Goal: Task Accomplishment & Management: Complete application form

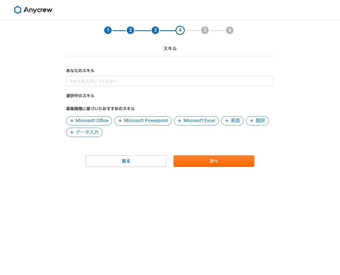
click at [188, 124] on span "Microsoft Excel" at bounding box center [198, 120] width 31 height 7
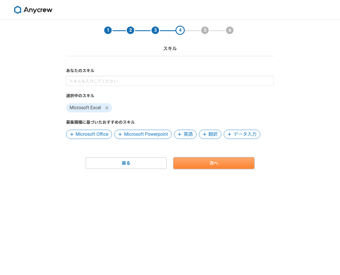
click at [220, 166] on link "次へ" at bounding box center [213, 163] width 81 height 12
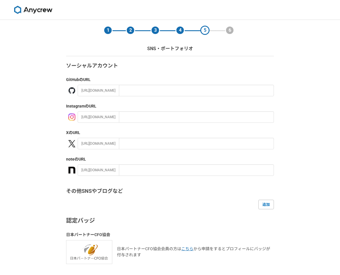
scroll to position [42, 0]
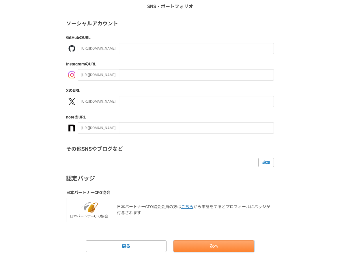
click at [214, 244] on link "次へ" at bounding box center [213, 246] width 81 height 12
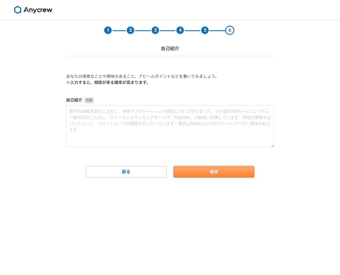
click at [221, 176] on button "保存" at bounding box center [213, 172] width 81 height 12
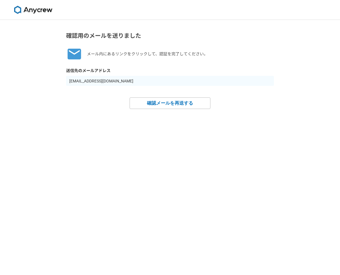
click at [34, 12] on img at bounding box center [33, 10] width 43 height 8
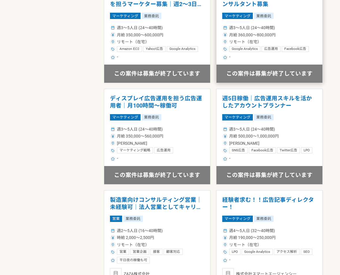
scroll to position [948, 0]
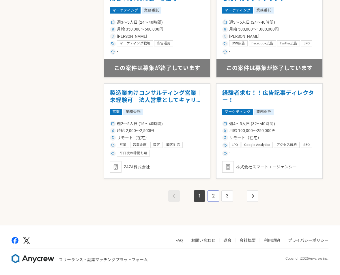
click at [213, 197] on link "2" at bounding box center [213, 196] width 12 height 12
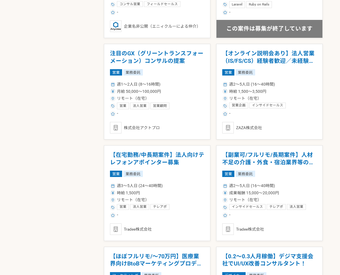
scroll to position [634, 0]
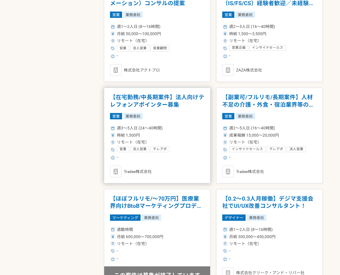
click at [193, 157] on div "週3〜5人日 (24〜40時間) 時給 1,500円 リモート（在宅） 営業 法人営業 テレアポ インサイドセールス -" at bounding box center [157, 142] width 94 height 37
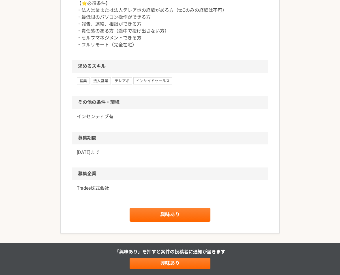
scroll to position [577, 0]
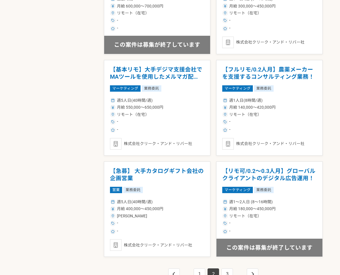
scroll to position [948, 0]
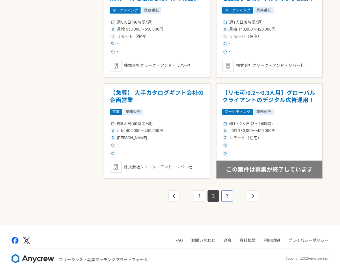
click at [226, 194] on link "3" at bounding box center [227, 196] width 12 height 12
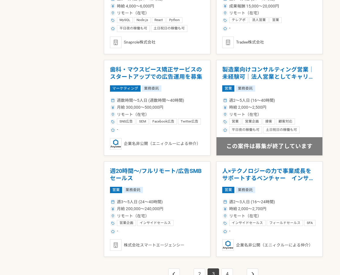
scroll to position [948, 0]
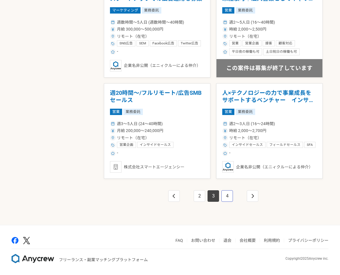
click at [227, 198] on link "4" at bounding box center [227, 196] width 12 height 12
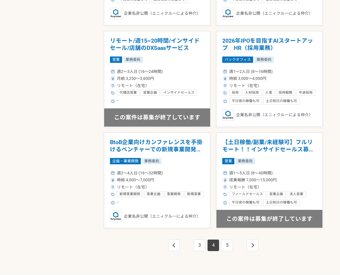
scroll to position [948, 0]
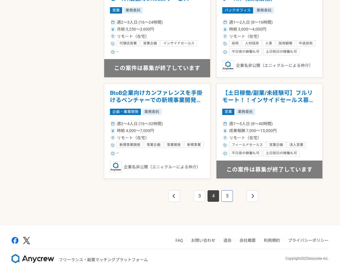
click at [228, 197] on link "5" at bounding box center [227, 196] width 12 height 12
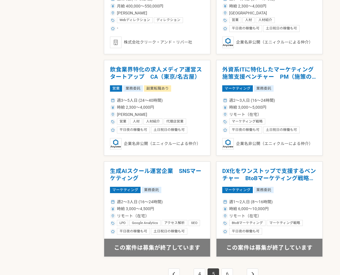
scroll to position [948, 0]
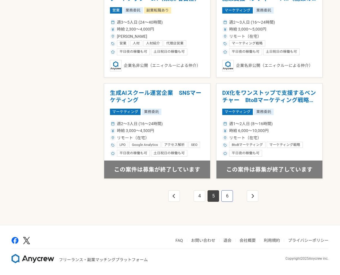
click at [226, 195] on link "6" at bounding box center [227, 196] width 12 height 12
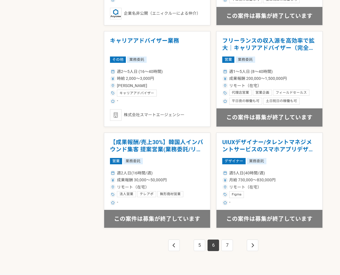
scroll to position [948, 0]
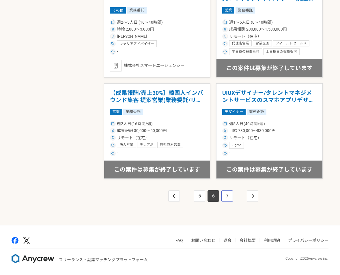
click at [227, 192] on link "7" at bounding box center [227, 196] width 12 height 12
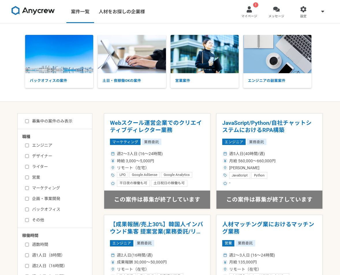
click at [26, 210] on input "バックオフィス" at bounding box center [27, 210] width 4 height 4
checkbox input "true"
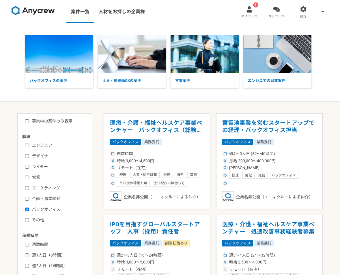
scroll to position [86, 0]
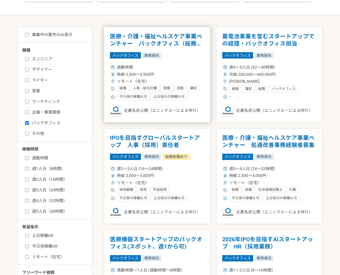
click at [180, 73] on div "時給 3,000〜4,500円" at bounding box center [157, 74] width 94 height 6
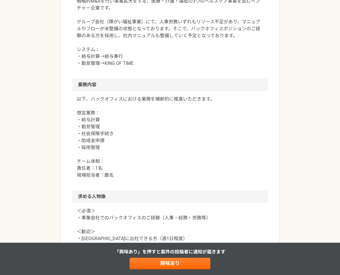
scroll to position [259, 0]
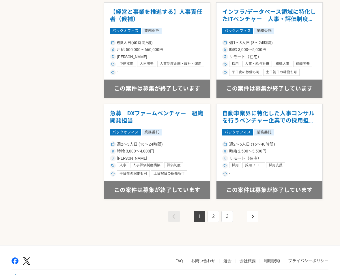
scroll to position [948, 0]
